Goal: Task Accomplishment & Management: Manage account settings

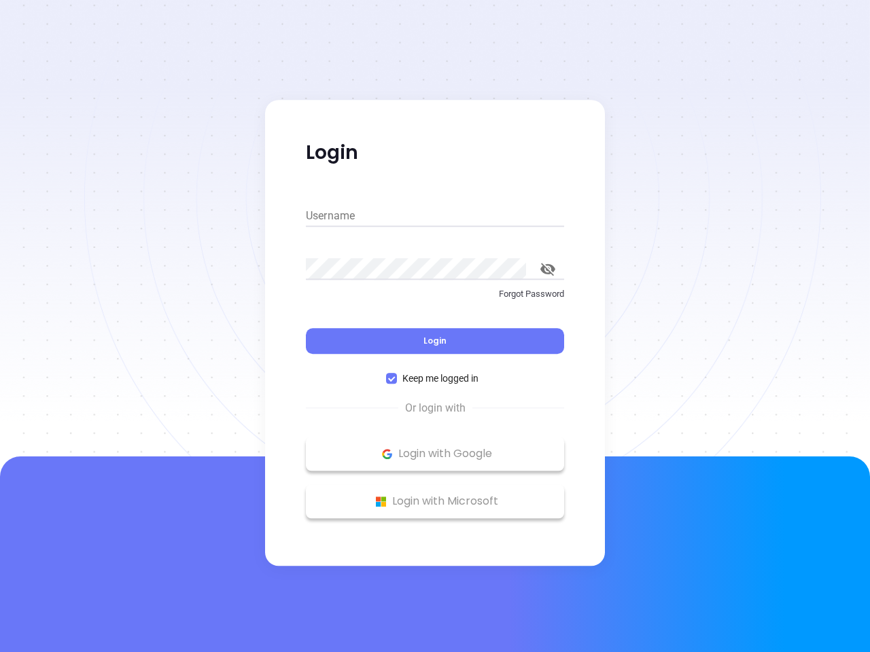
click at [435, 326] on div "Login" at bounding box center [435, 333] width 258 height 42
click at [435, 216] on input "Username" at bounding box center [435, 216] width 258 height 22
click at [548, 269] on icon "toggle password visibility" at bounding box center [547, 269] width 15 height 13
click at [435, 341] on span "Login" at bounding box center [434, 341] width 23 height 12
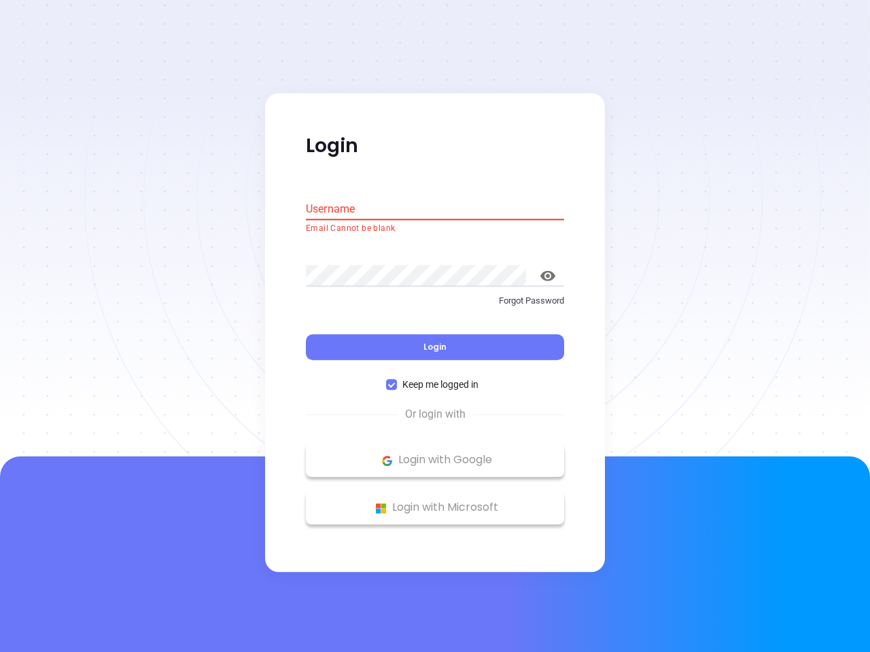
click at [435, 378] on span "Keep me logged in" at bounding box center [440, 385] width 87 height 15
click at [397, 380] on input "Keep me logged in" at bounding box center [391, 385] width 11 height 11
checkbox input "false"
click at [435, 454] on p "Login with Google" at bounding box center [435, 461] width 245 height 20
click at [435, 501] on p "Login with Microsoft" at bounding box center [435, 508] width 245 height 20
